Goal: Find contact information: Find contact information

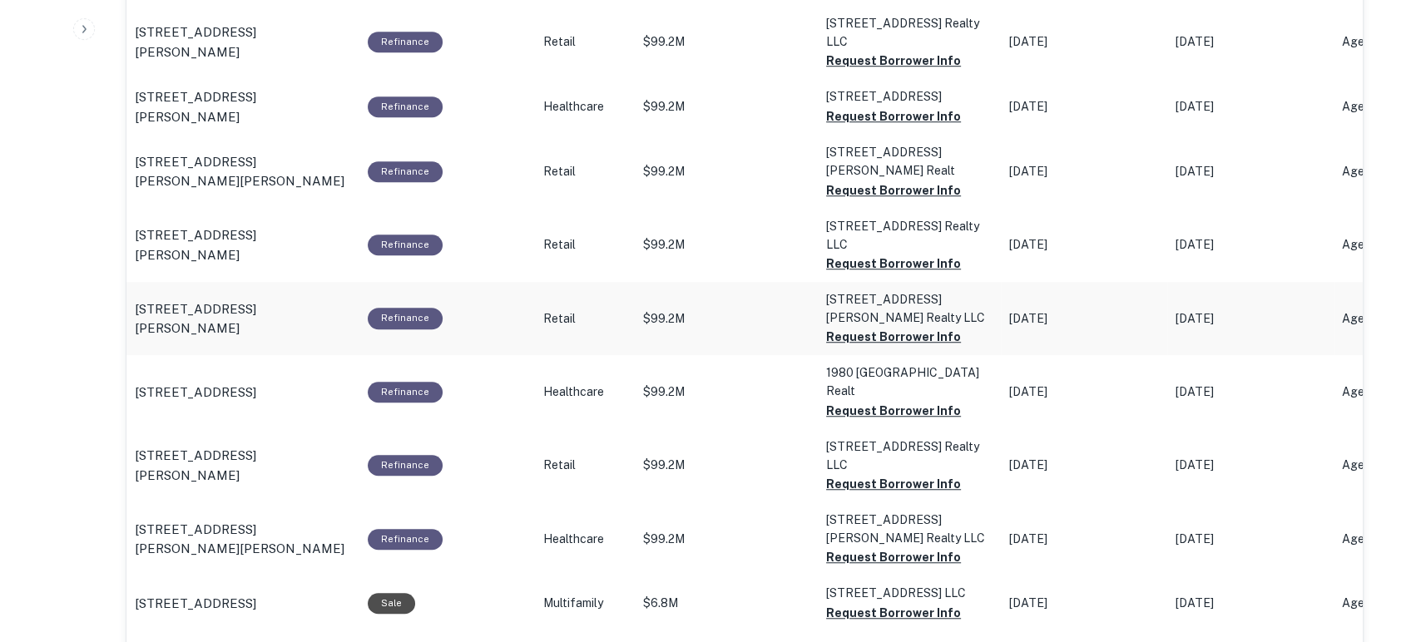
scroll to position [1232, 0]
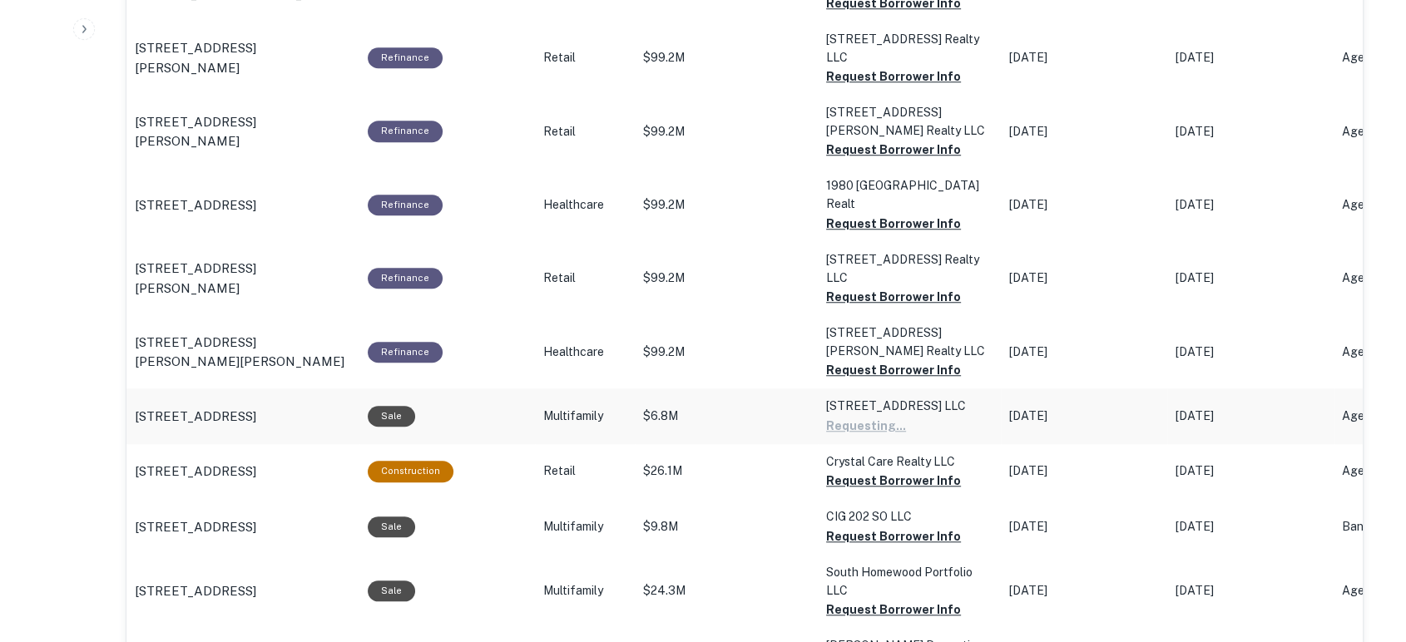
scroll to position [1478, 0]
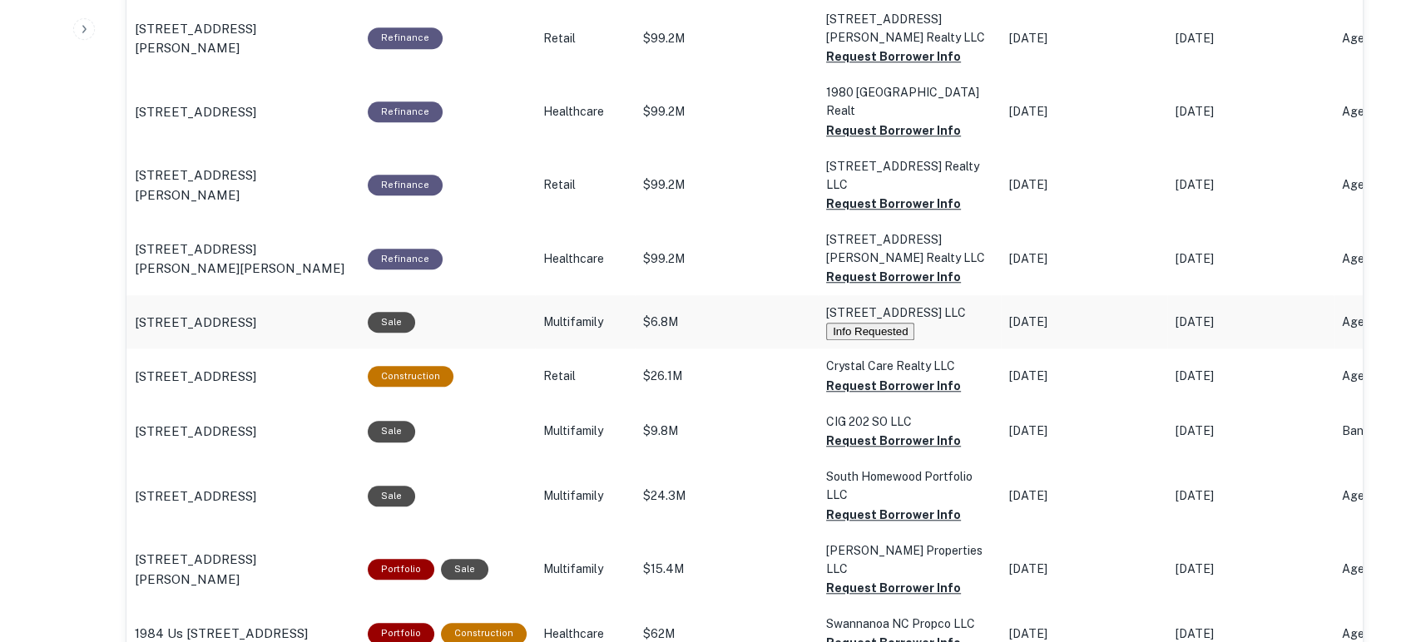
drag, startPoint x: 884, startPoint y: 421, endPoint x: 1124, endPoint y: 316, distance: 261.5
click at [1121, 314] on tbody "[STREET_ADDRESS][PERSON_NAME] Construction Retail $20.9M 1412 Lansdowne Realty …" at bounding box center [1206, 258] width 2160 height 1288
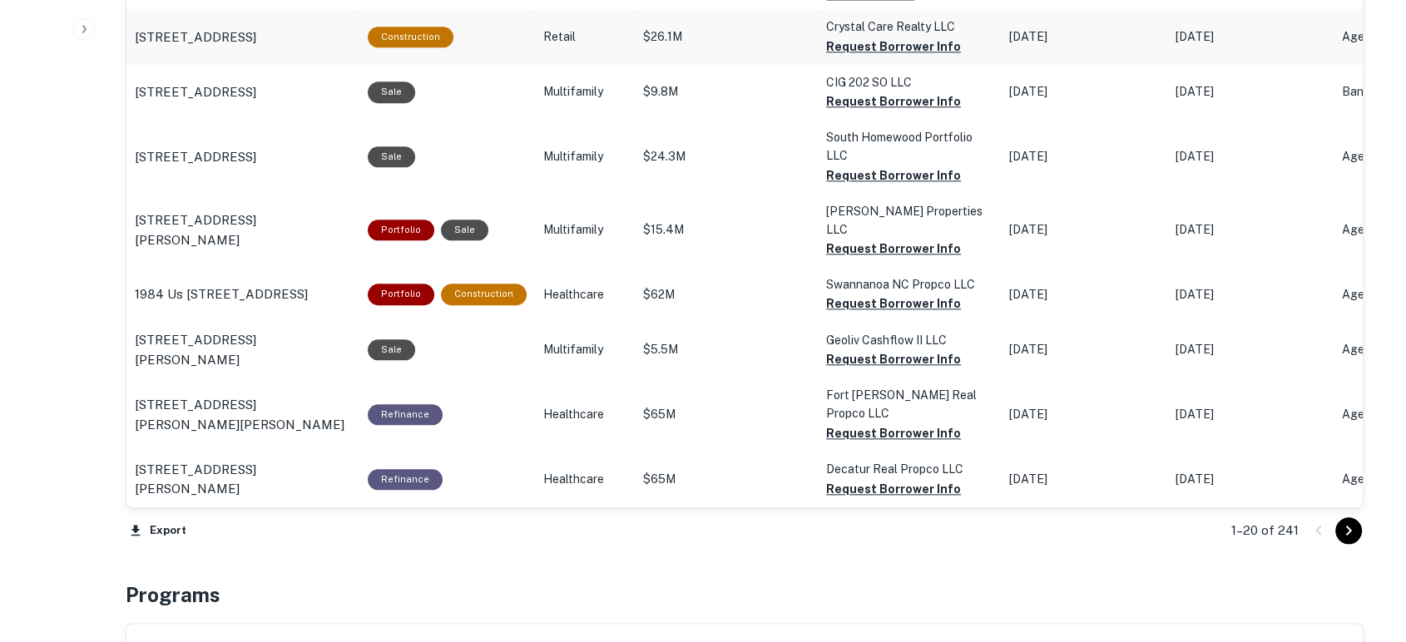
scroll to position [1848, 0]
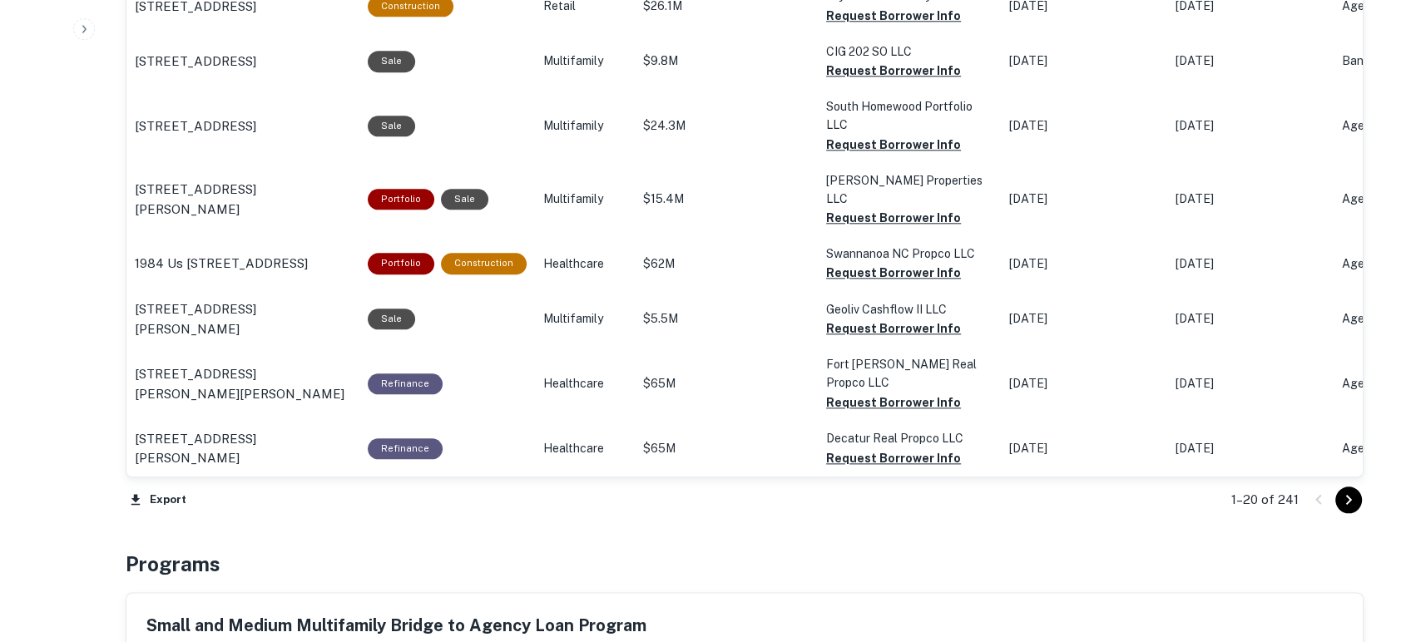
click at [1351, 497] on icon "Go to next page" at bounding box center [1349, 500] width 20 height 20
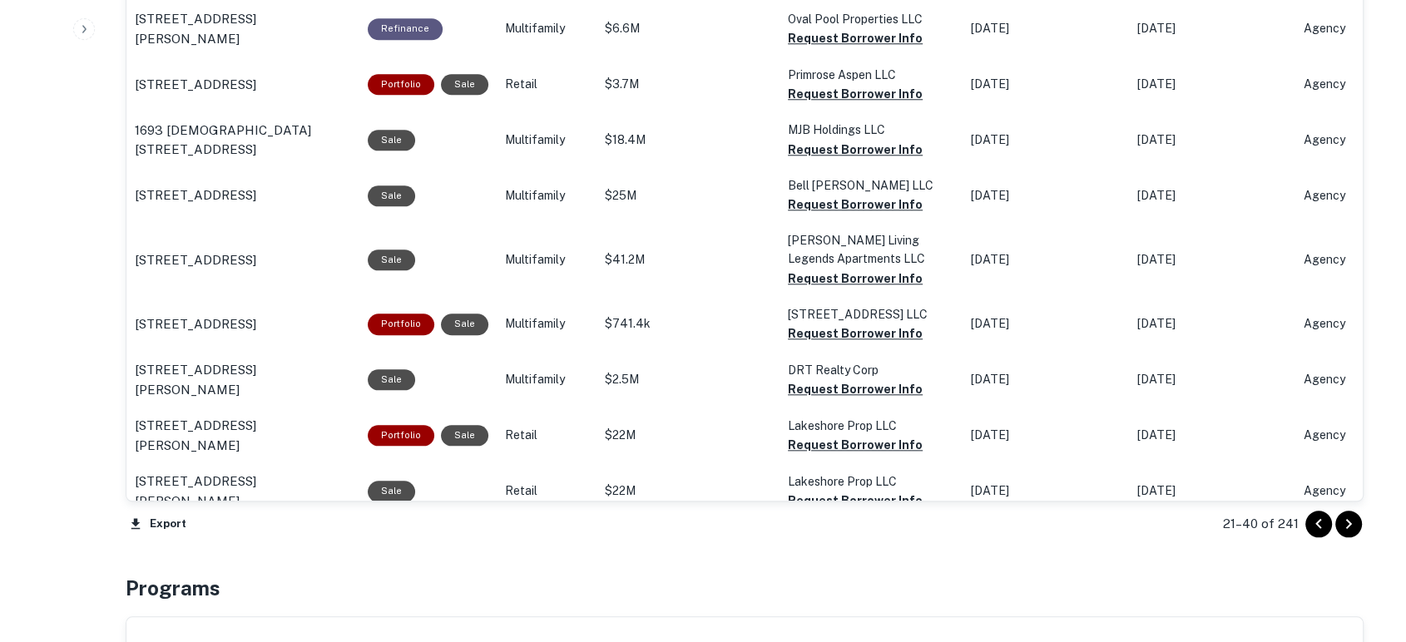
scroll to position [1848, 0]
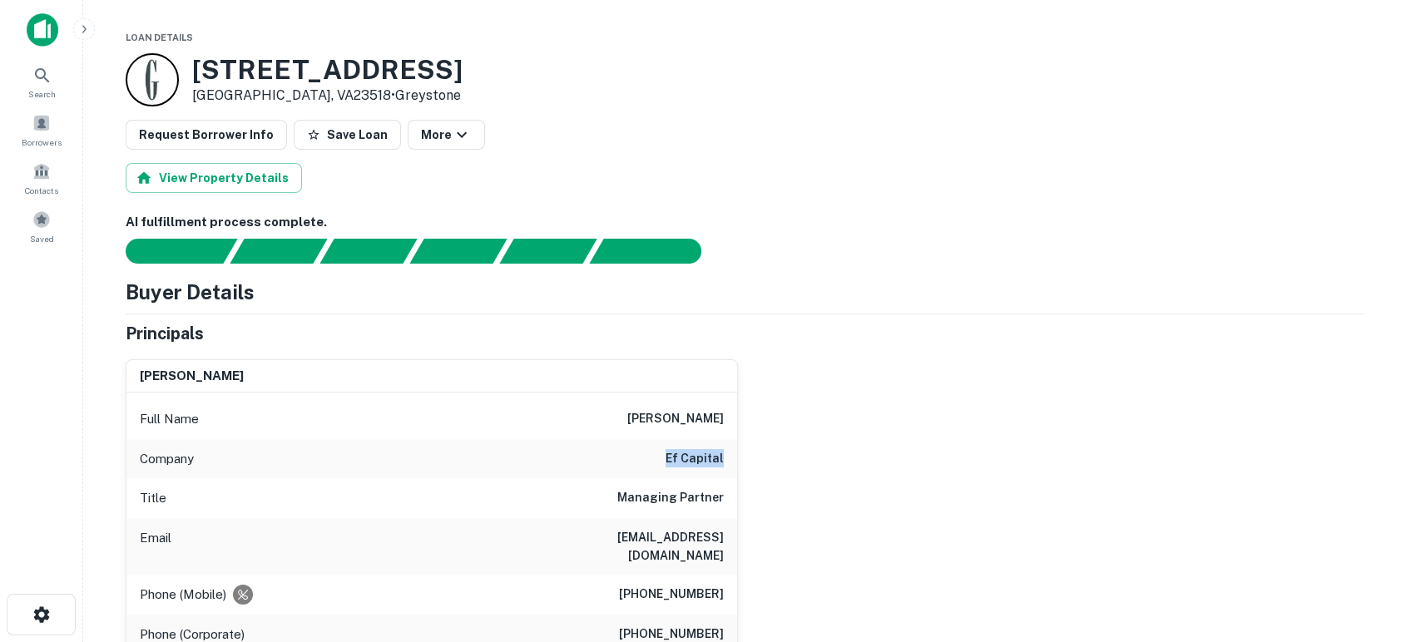
drag, startPoint x: 652, startPoint y: 464, endPoint x: 724, endPoint y: 458, distance: 71.9
click at [724, 458] on div "Company ef capital" at bounding box center [431, 459] width 611 height 40
copy h6 "ef capital"
drag, startPoint x: 968, startPoint y: 514, endPoint x: 982, endPoint y: 489, distance: 29.1
click at [968, 514] on div "[PERSON_NAME] Full Name [PERSON_NAME] Company ef capital Title Managing Partner…" at bounding box center [737, 545] width 1251 height 399
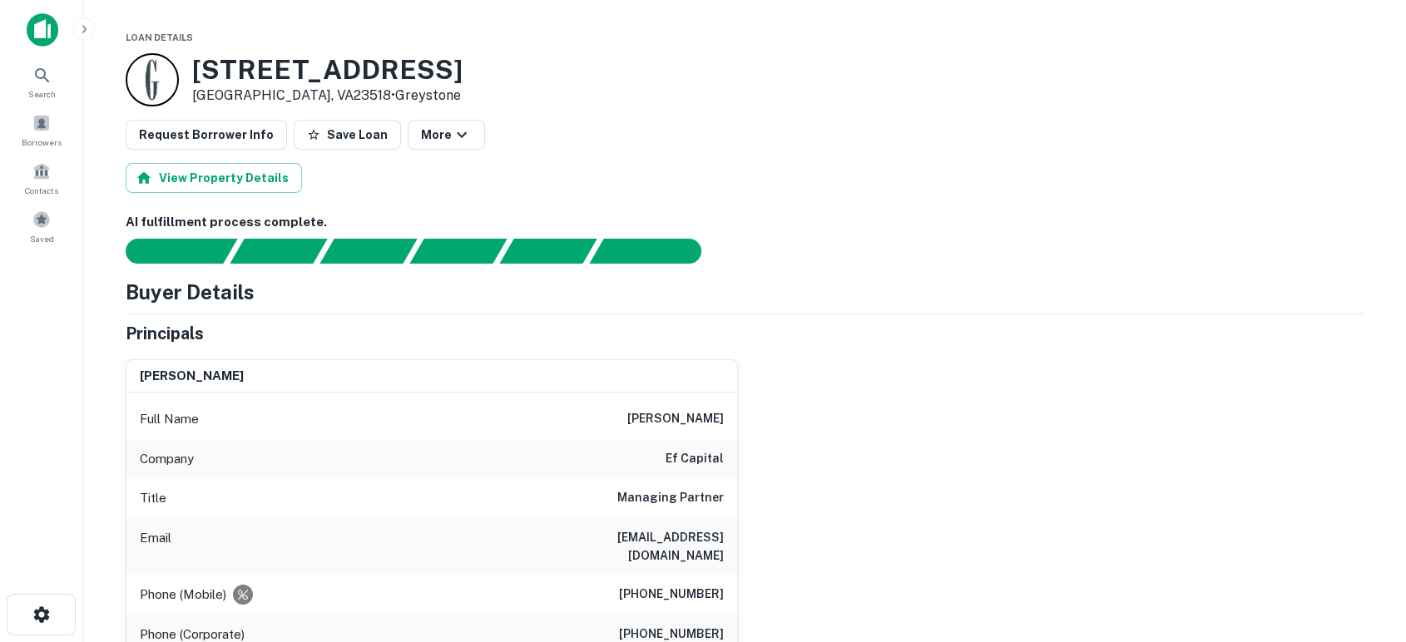
click at [869, 511] on div "matt fischer Full Name matt fischer Company ef capital Title Managing Partner E…" at bounding box center [737, 545] width 1251 height 399
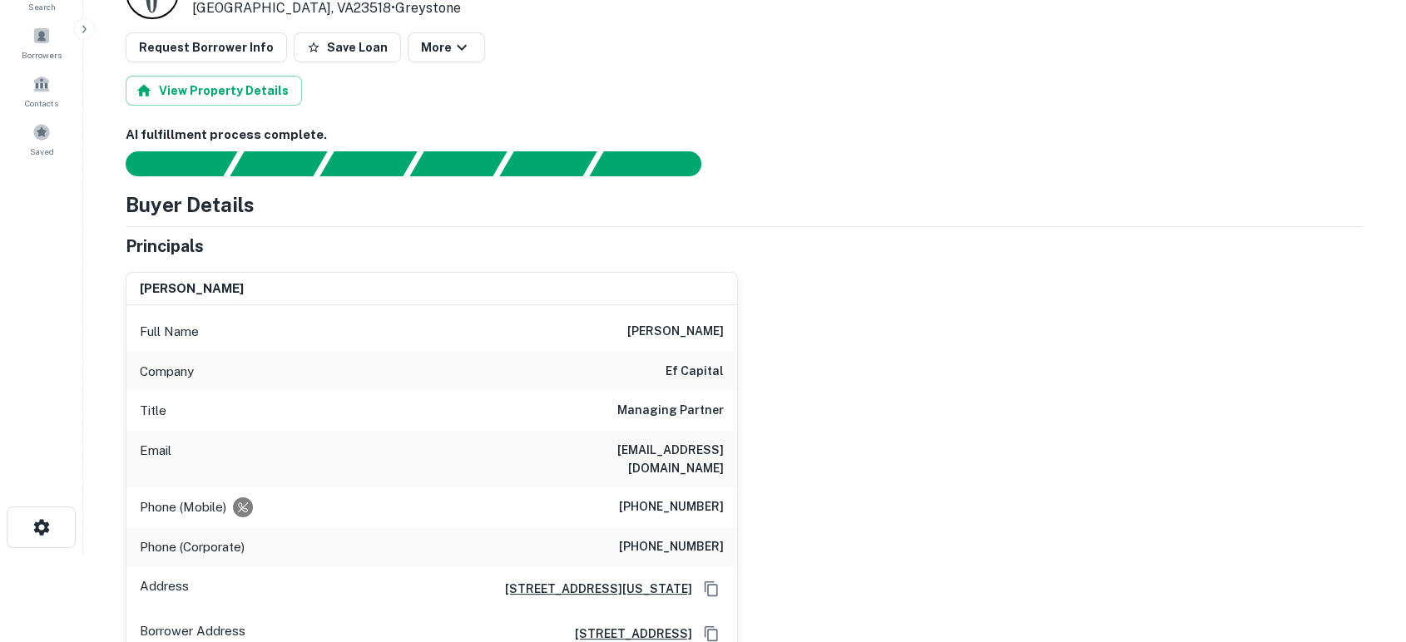
scroll to position [123, 0]
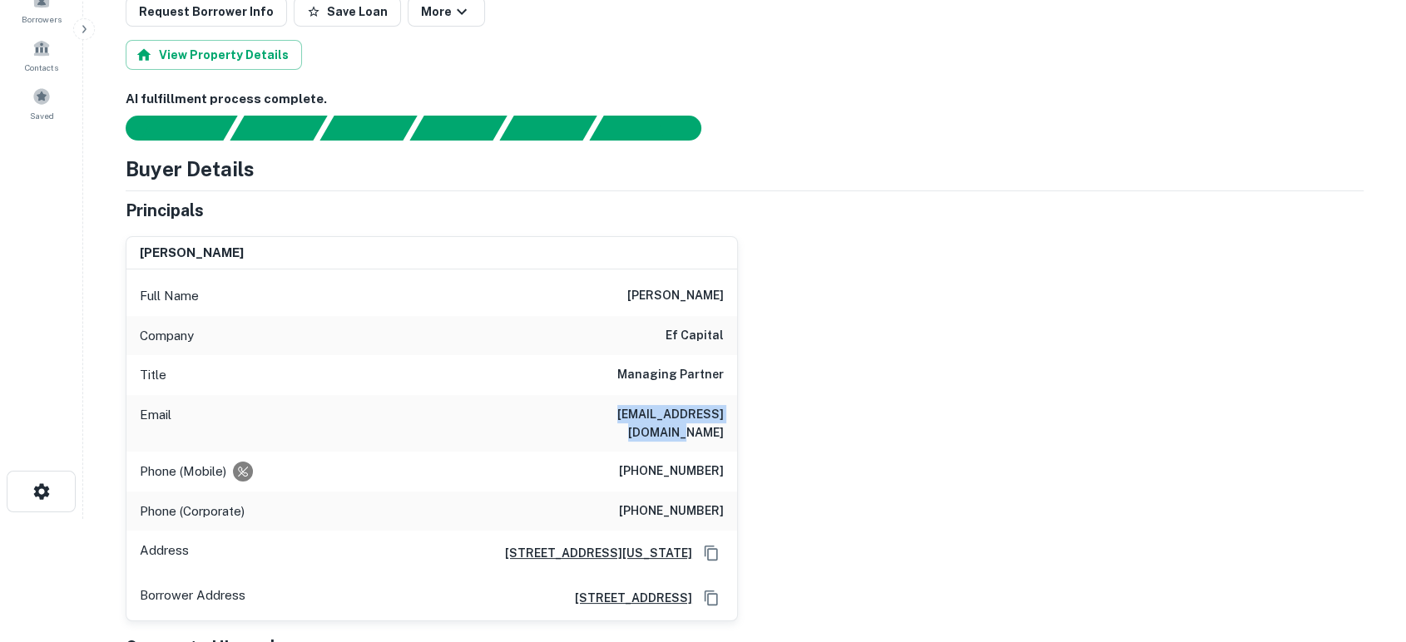
drag, startPoint x: 698, startPoint y: 412, endPoint x: 732, endPoint y: 409, distance: 34.2
click at [732, 409] on div "Email mfischer@ef-capital.com" at bounding box center [431, 423] width 611 height 57
copy h6 "mfischer@ef-capital.com"
